Goal: Task Accomplishment & Management: Use online tool/utility

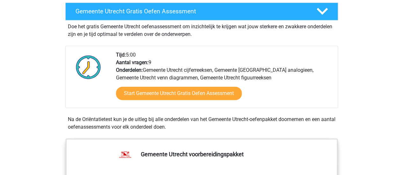
scroll to position [191, 0]
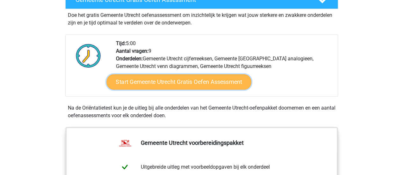
click at [184, 83] on link "Start Gemeente Utrecht Gratis Oefen Assessment" at bounding box center [178, 82] width 145 height 15
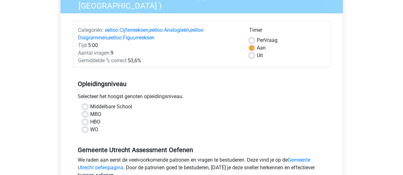
scroll to position [96, 0]
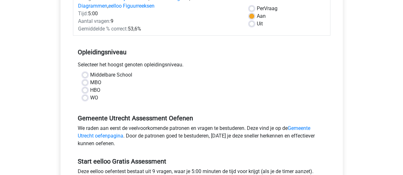
click at [90, 95] on label "WO" at bounding box center [94, 98] width 8 height 8
click at [85, 95] on input "WO" at bounding box center [84, 97] width 5 height 6
radio input "true"
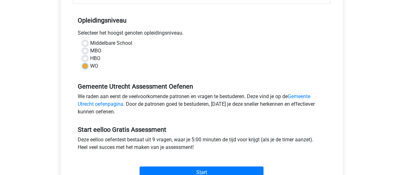
scroll to position [159, 0]
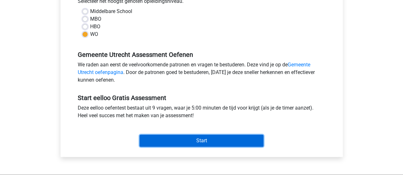
click at [197, 142] on input "Start" at bounding box center [201, 141] width 124 height 12
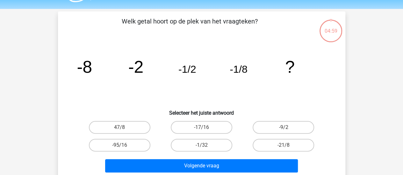
scroll to position [32, 0]
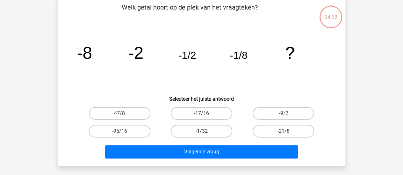
click at [184, 134] on label "-1/32" at bounding box center [201, 131] width 61 height 13
click at [201, 134] on input "-1/32" at bounding box center [203, 134] width 4 height 4
radio input "true"
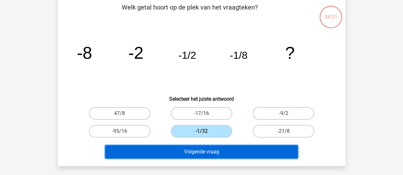
click at [186, 156] on button "Volgende vraag" at bounding box center [201, 152] width 193 height 13
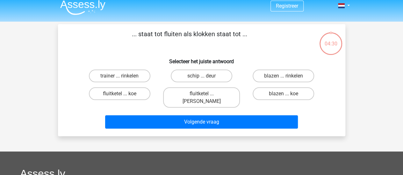
scroll to position [0, 0]
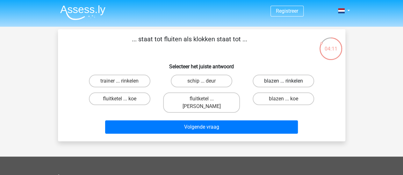
click at [277, 84] on label "blazen ... rinkelen" at bounding box center [283, 81] width 61 height 13
click at [283, 84] on input "blazen ... rinkelen" at bounding box center [285, 83] width 4 height 4
radio input "true"
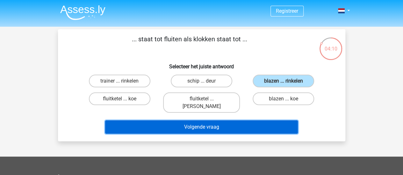
click at [194, 121] on button "Volgende vraag" at bounding box center [201, 127] width 193 height 13
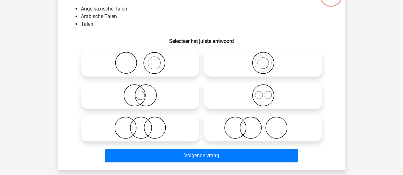
scroll to position [64, 0]
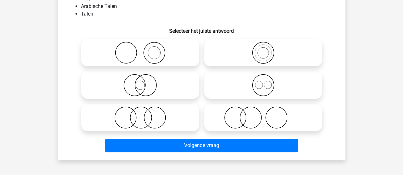
click at [262, 89] on icon at bounding box center [263, 85] width 113 height 22
click at [263, 82] on input "radio" at bounding box center [265, 80] width 4 height 4
radio input "true"
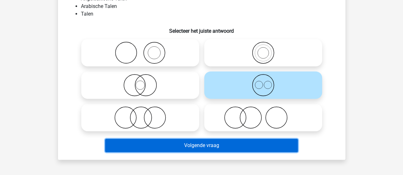
click at [242, 145] on button "Volgende vraag" at bounding box center [201, 145] width 193 height 13
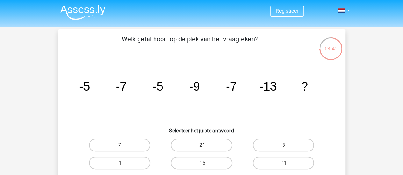
scroll to position [32, 0]
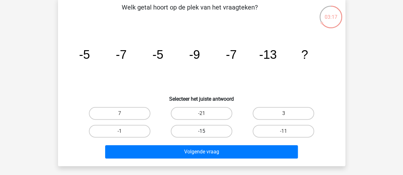
click at [201, 132] on label "-15" at bounding box center [201, 131] width 61 height 13
click at [201, 132] on input "-15" at bounding box center [203, 134] width 4 height 4
radio input "true"
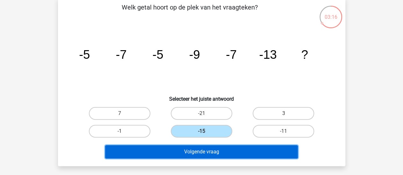
click at [204, 153] on button "Volgende vraag" at bounding box center [201, 152] width 193 height 13
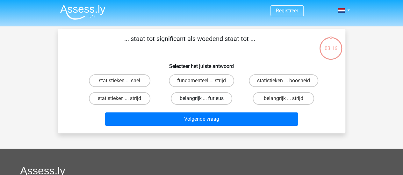
scroll to position [0, 0]
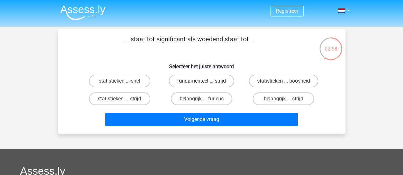
click at [223, 83] on label "fundamenteel ... strijd" at bounding box center [201, 81] width 65 height 13
click at [205, 83] on input "fundamenteel ... strijd" at bounding box center [203, 83] width 4 height 4
radio input "true"
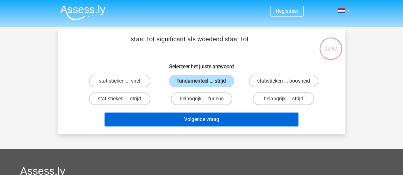
click at [213, 118] on button "Volgende vraag" at bounding box center [201, 119] width 193 height 13
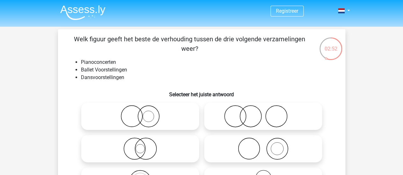
scroll to position [32, 0]
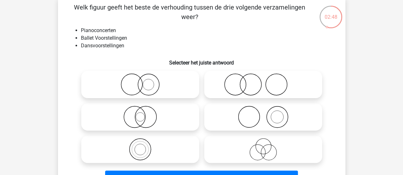
click at [248, 91] on icon at bounding box center [263, 85] width 113 height 22
click at [263, 82] on input "radio" at bounding box center [265, 79] width 4 height 4
radio input "true"
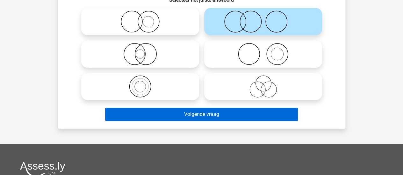
scroll to position [96, 0]
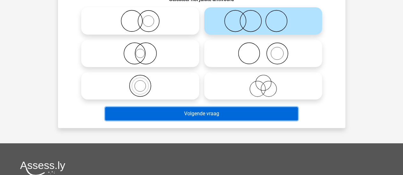
click at [237, 114] on button "Volgende vraag" at bounding box center [201, 113] width 193 height 13
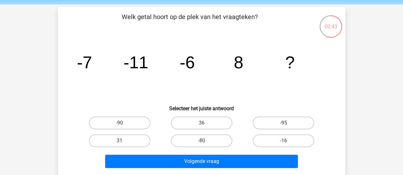
scroll to position [32, 0]
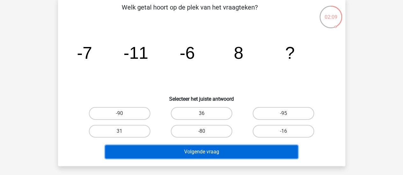
click at [220, 153] on button "Volgende vraag" at bounding box center [201, 152] width 193 height 13
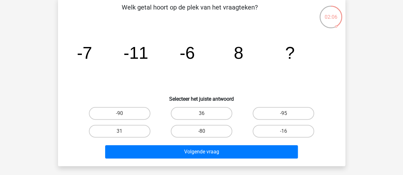
click at [233, 92] on h6 "Selecteer het juiste antwoord" at bounding box center [201, 96] width 267 height 11
click at [135, 135] on label "31" at bounding box center [119, 131] width 61 height 13
click at [124, 135] on input "31" at bounding box center [121, 134] width 4 height 4
radio input "true"
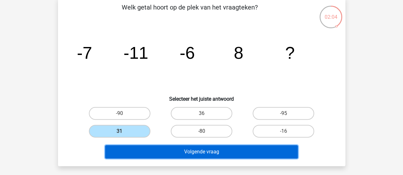
click at [170, 155] on button "Volgende vraag" at bounding box center [201, 152] width 193 height 13
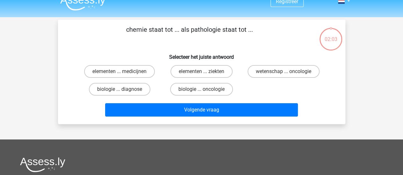
scroll to position [0, 0]
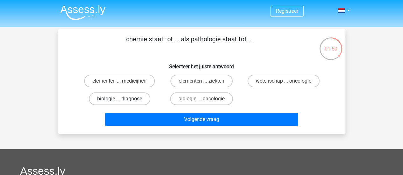
click at [134, 100] on label "biologie ... diagnose" at bounding box center [119, 99] width 61 height 13
click at [124, 100] on input "biologie ... diagnose" at bounding box center [121, 101] width 4 height 4
radio input "true"
click at [170, 86] on div "elementen ... ziekten" at bounding box center [201, 81] width 77 height 13
click at [217, 79] on label "elementen ... ziekten" at bounding box center [201, 81] width 62 height 13
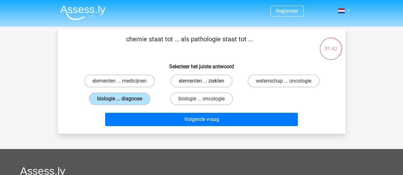
click at [205, 81] on input "elementen ... ziekten" at bounding box center [203, 83] width 4 height 4
radio input "true"
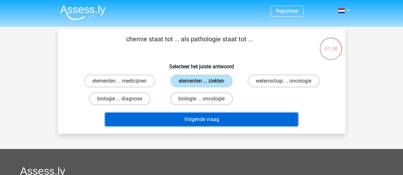
click at [232, 117] on button "Volgende vraag" at bounding box center [201, 119] width 193 height 13
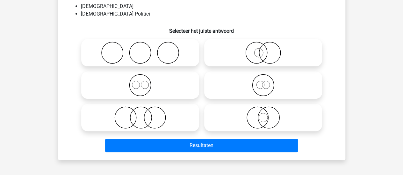
scroll to position [32, 0]
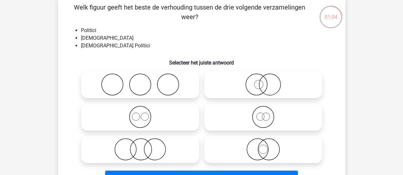
click at [268, 87] on icon at bounding box center [263, 85] width 113 height 22
click at [267, 82] on input "radio" at bounding box center [265, 79] width 4 height 4
radio input "true"
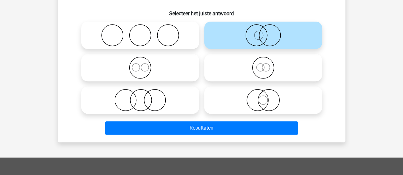
scroll to position [96, 0]
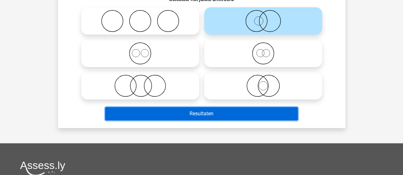
click at [207, 118] on button "Resultaten" at bounding box center [201, 113] width 193 height 13
